Goal: Task Accomplishment & Management: Use online tool/utility

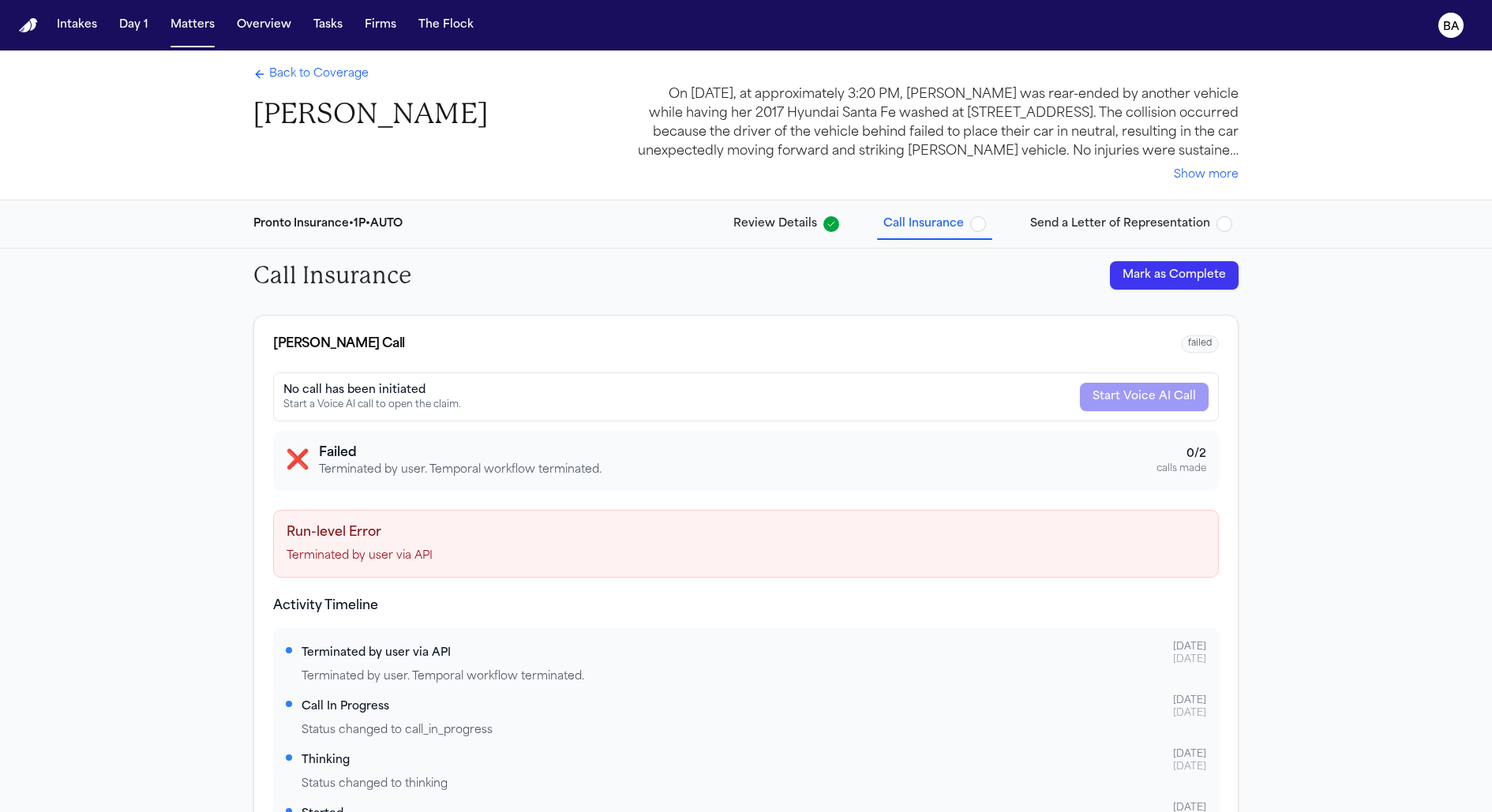
click at [1096, 226] on span "Send a Letter of Representation" at bounding box center [1119, 223] width 180 height 15
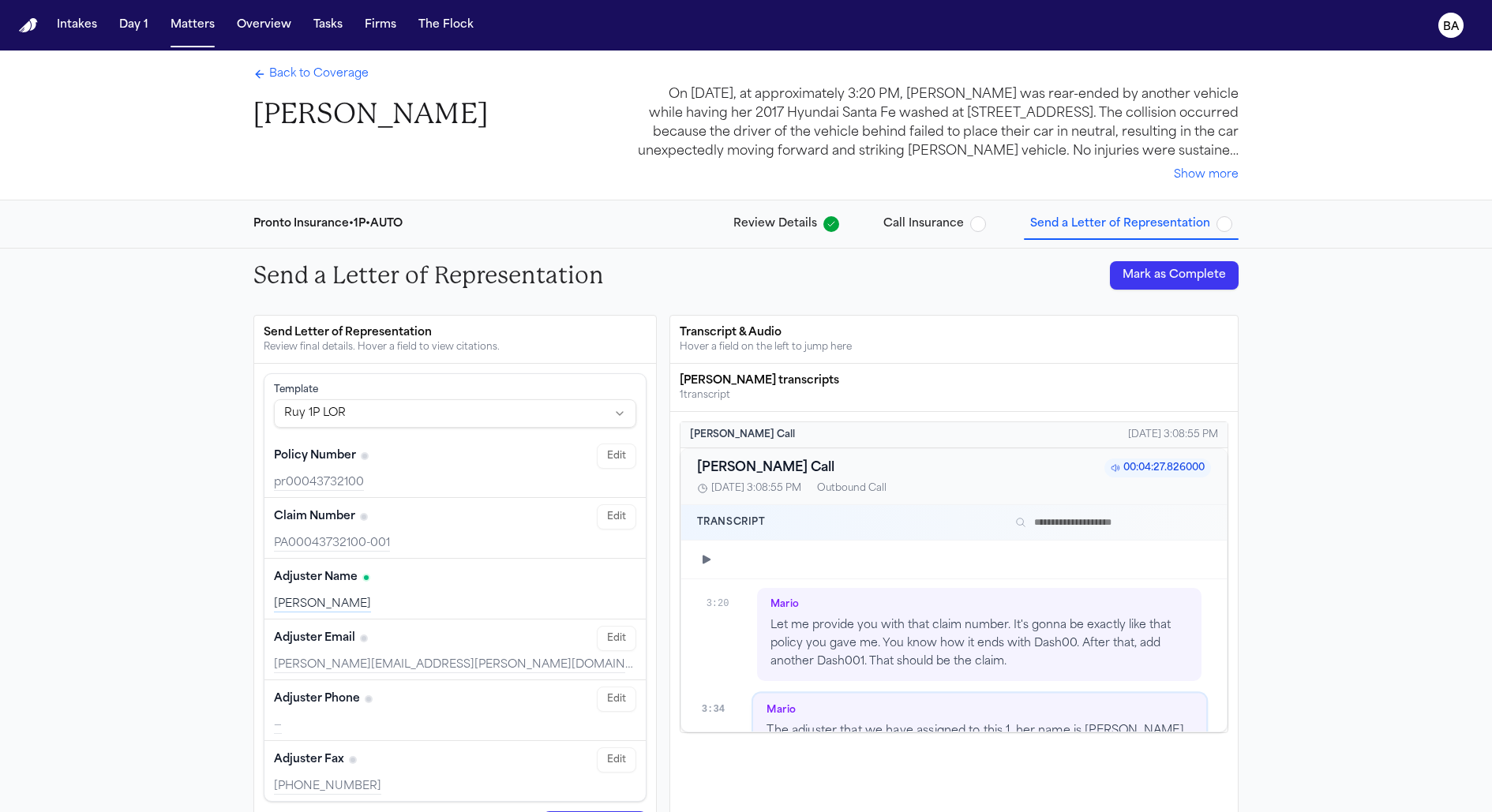
scroll to position [1806, 0]
